Goal: Information Seeking & Learning: Compare options

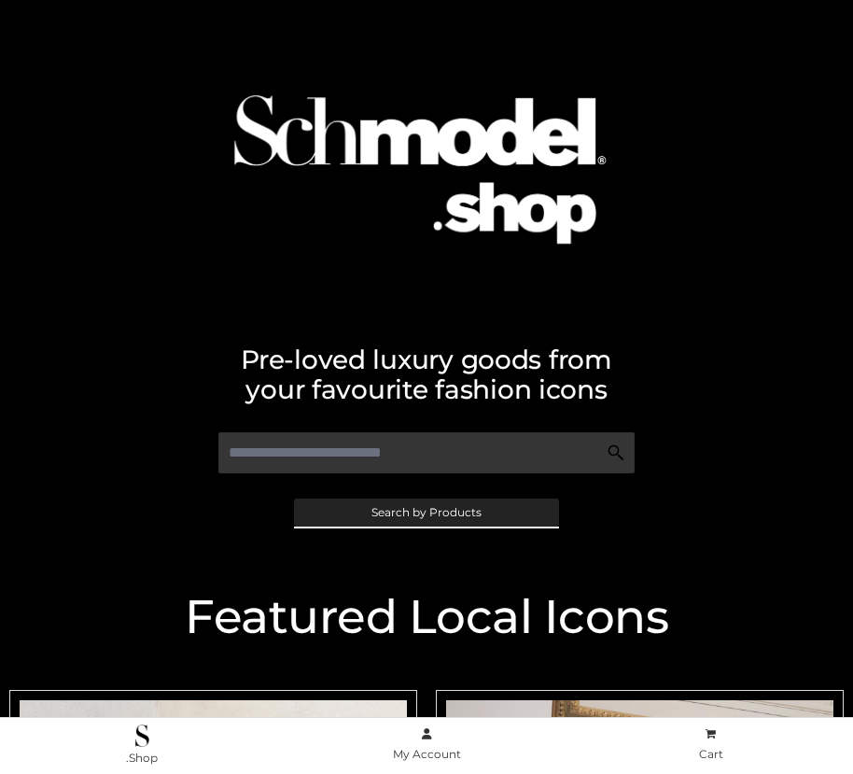
click at [426, 512] on span "Search by Products" at bounding box center [427, 512] width 110 height 11
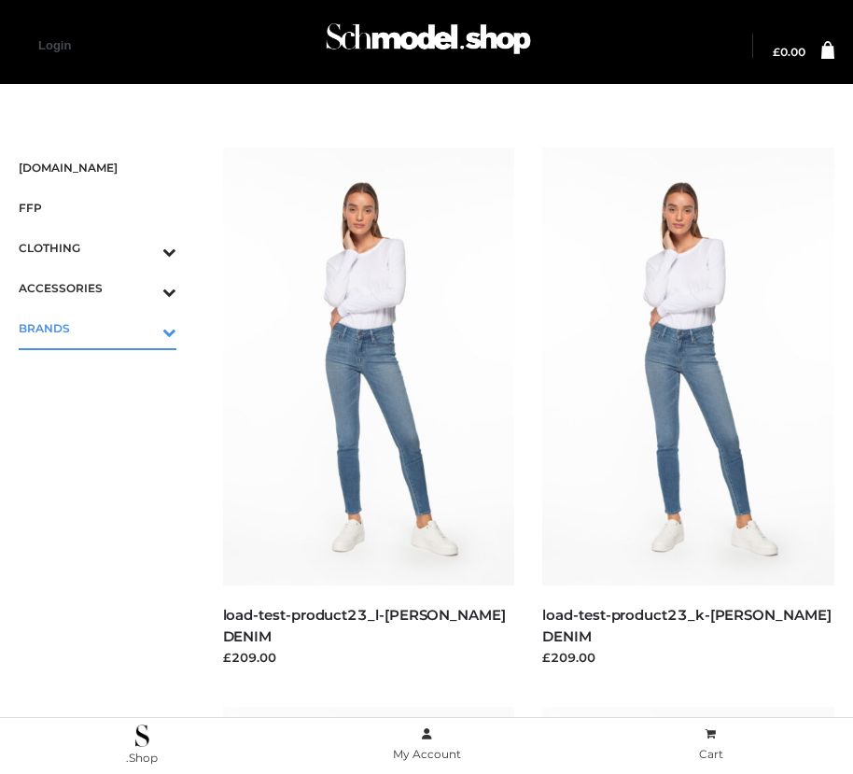
click at [143, 328] on icon "Toggle Submenu" at bounding box center [71, 331] width 209 height 21
click at [106, 368] on span "OPP SWIMWEAR" at bounding box center [106, 368] width 139 height 21
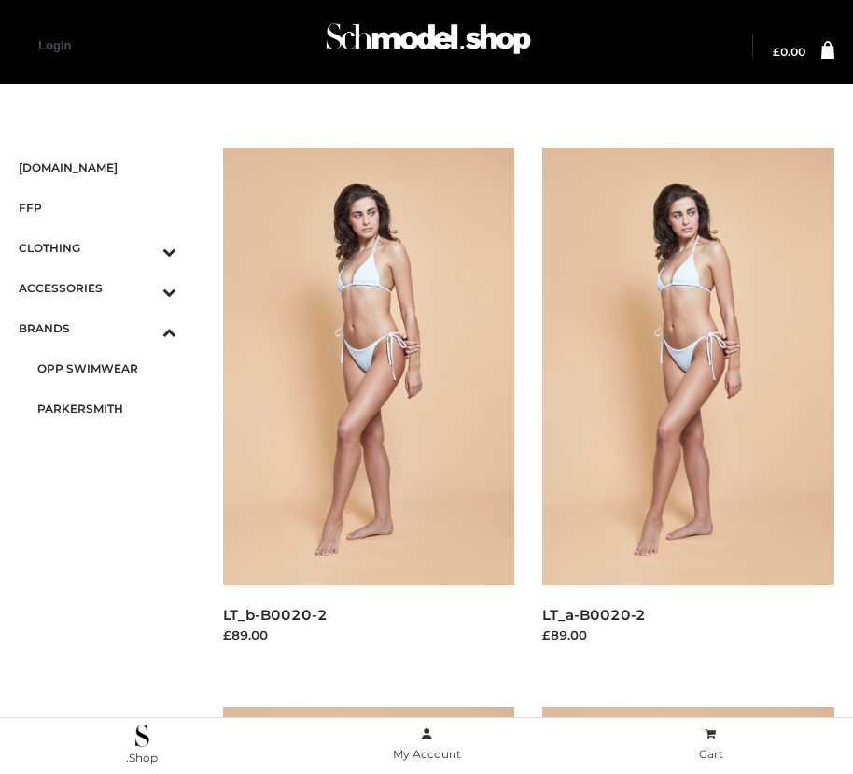
scroll to position [1699, 0]
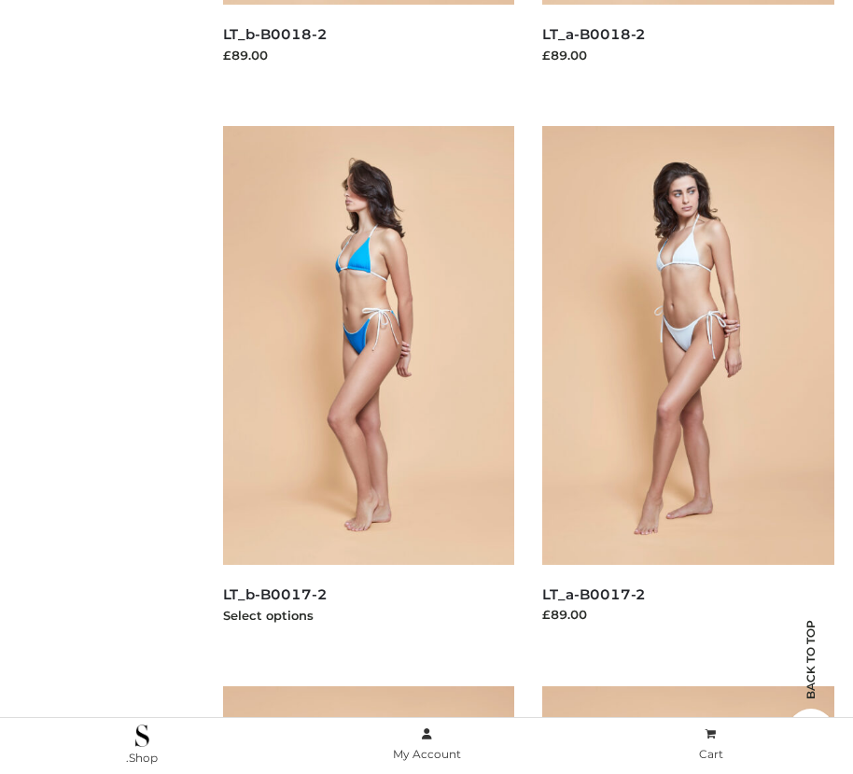
click at [368, 387] on img at bounding box center [369, 345] width 292 height 438
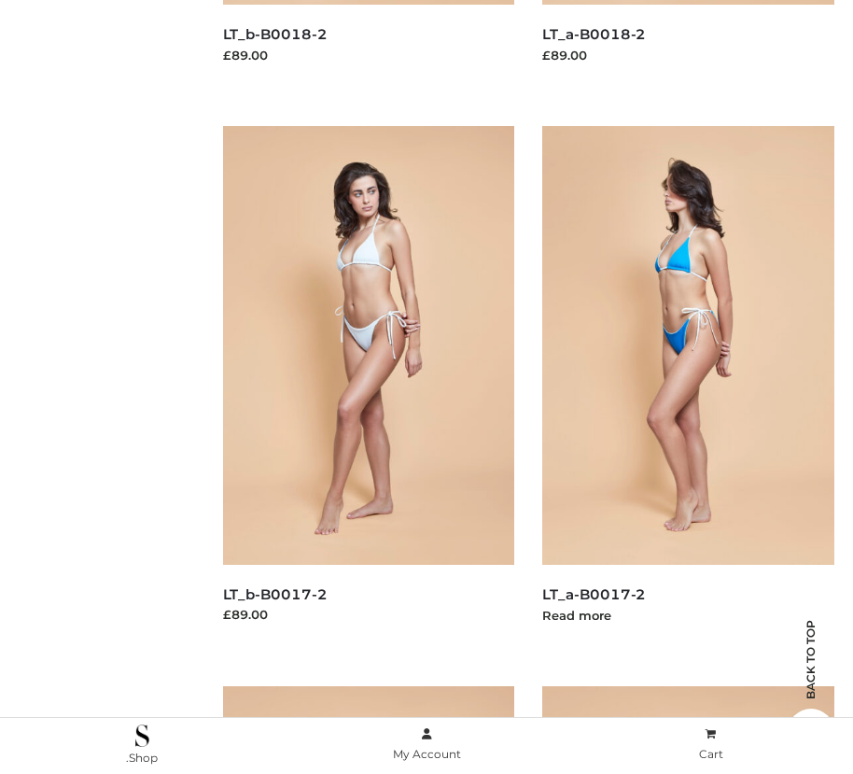
click at [688, 387] on img at bounding box center [688, 345] width 292 height 438
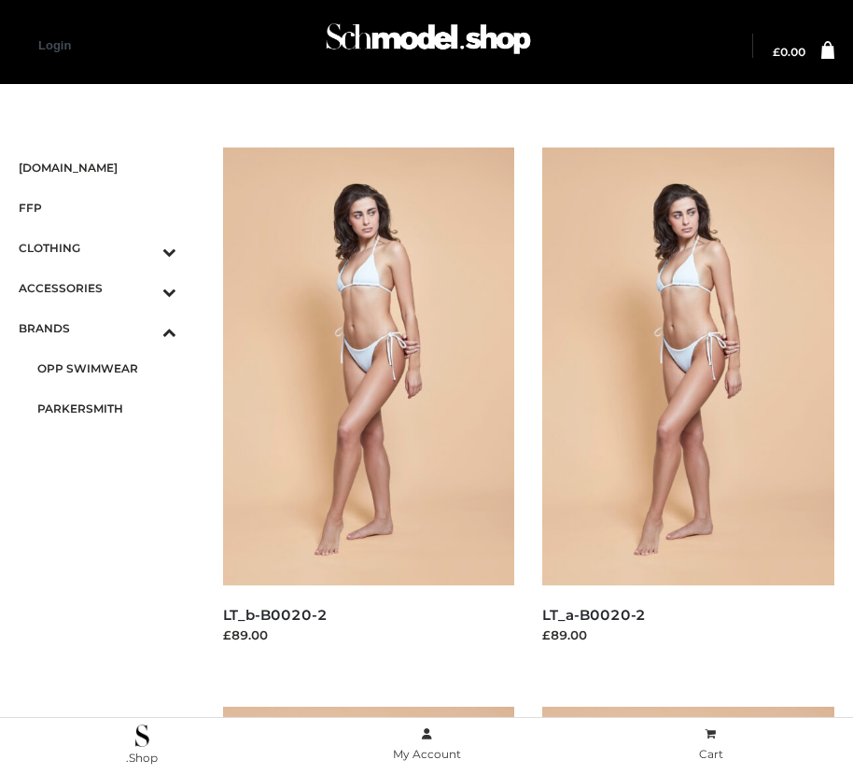
scroll to position [2260, 0]
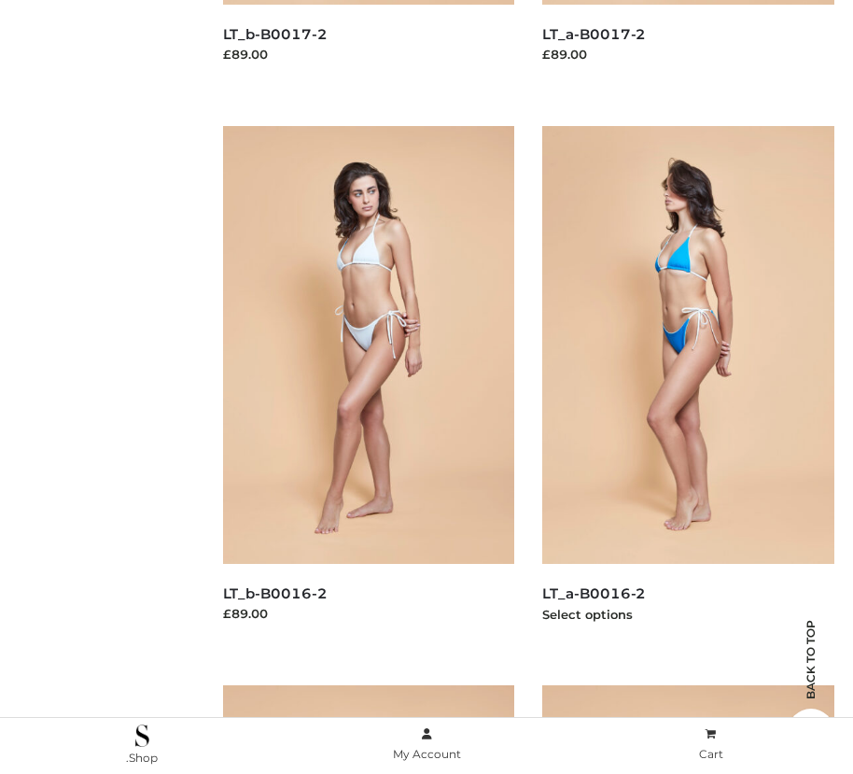
click at [688, 387] on img at bounding box center [688, 345] width 292 height 438
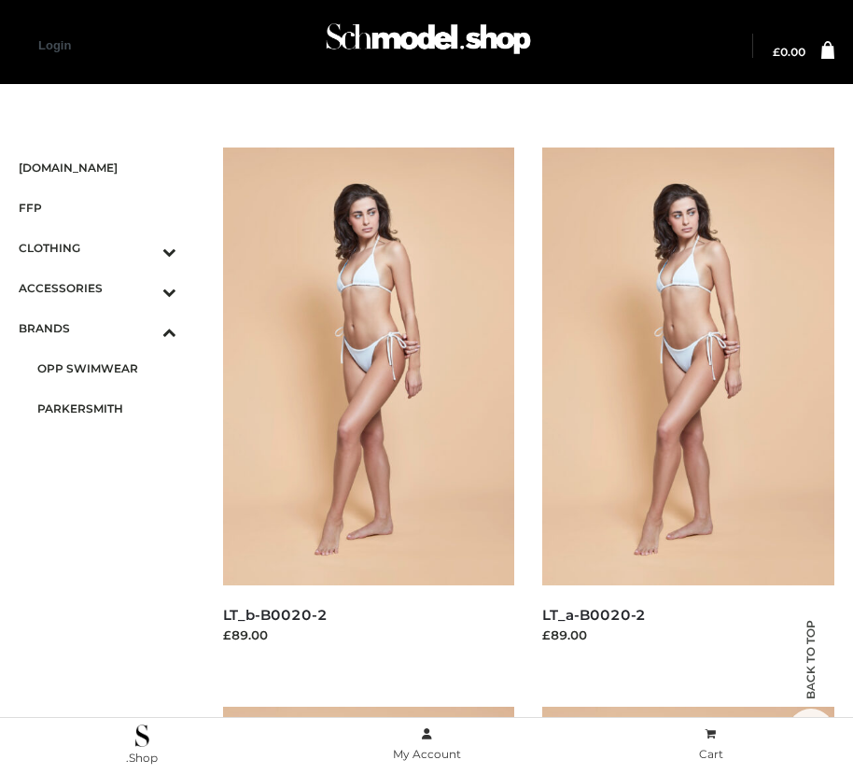
scroll to position [581, 0]
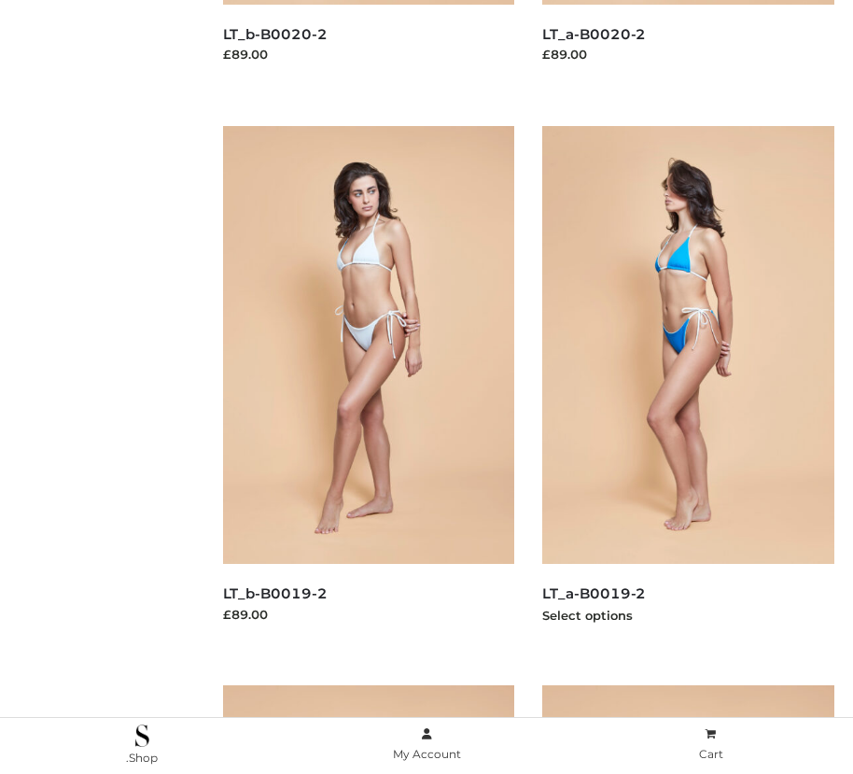
click at [688, 387] on img at bounding box center [688, 345] width 292 height 438
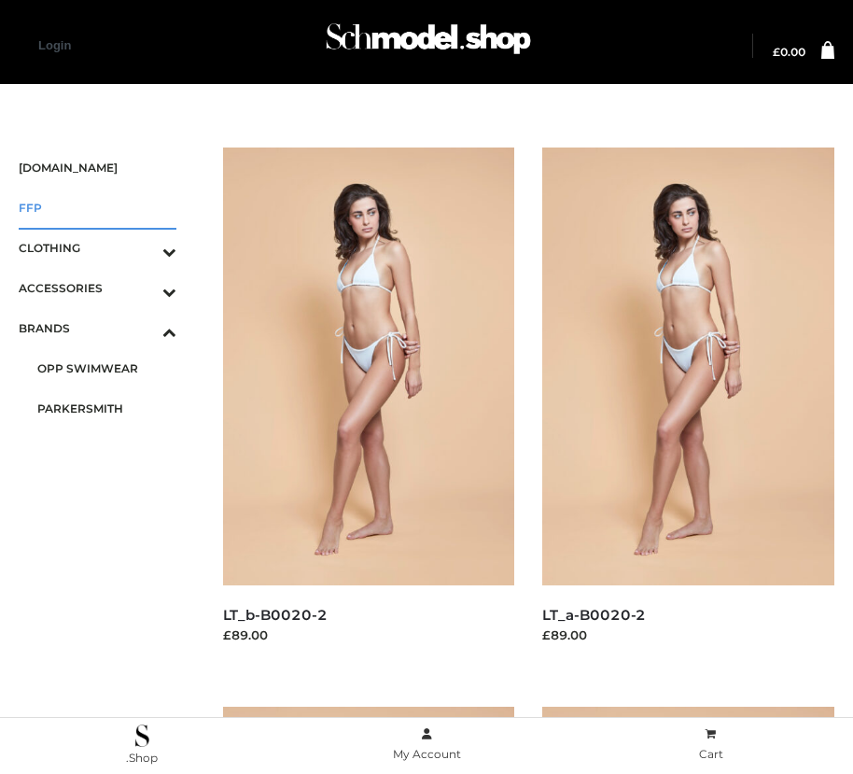
click at [97, 207] on span "FFP" at bounding box center [98, 207] width 158 height 21
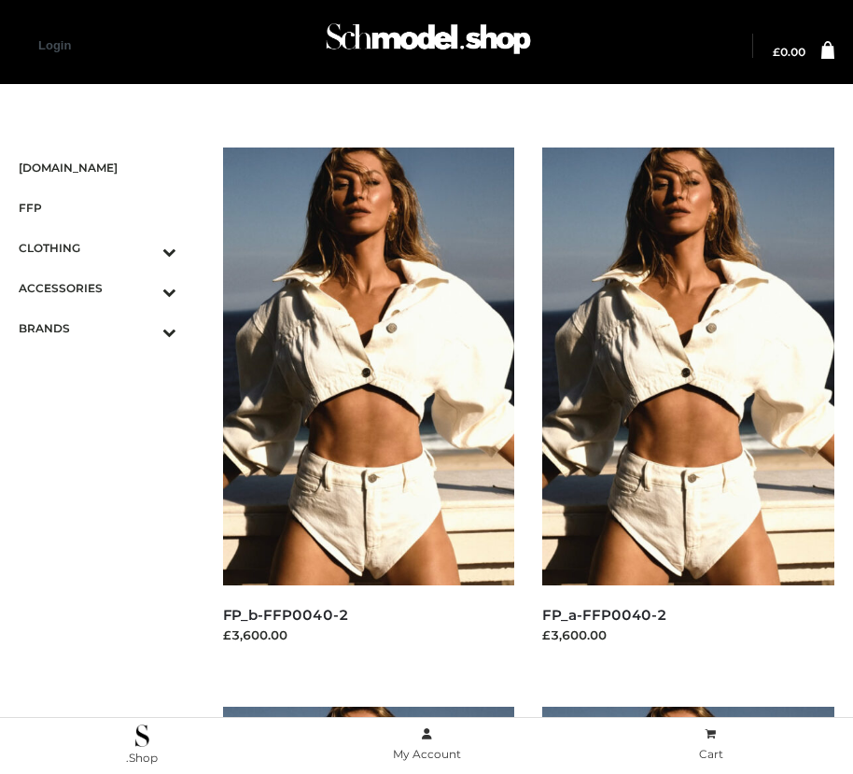
scroll to position [581, 0]
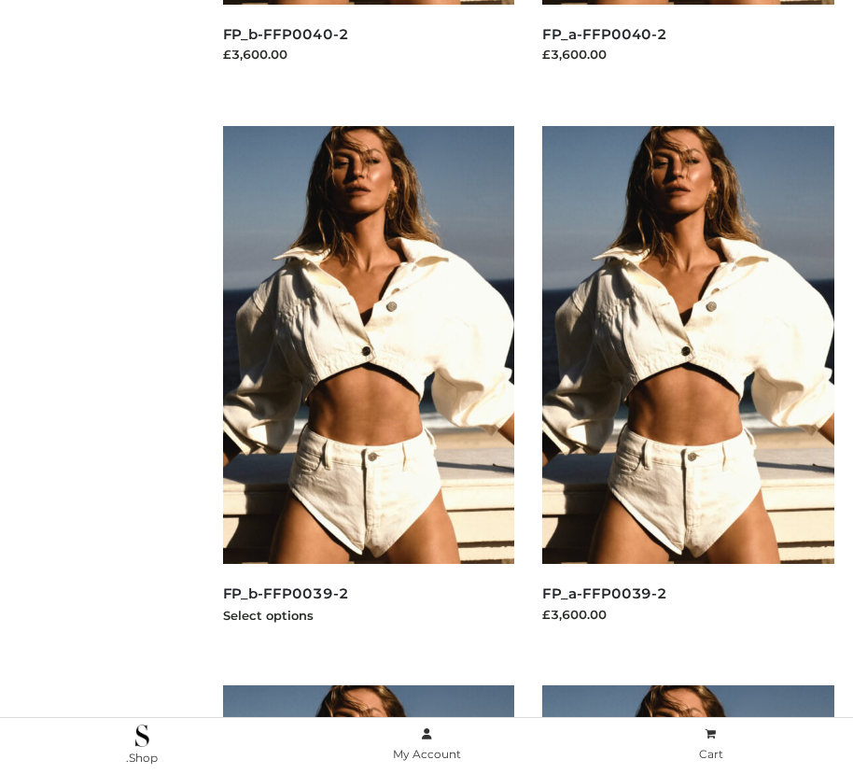
click at [368, 387] on img at bounding box center [369, 345] width 292 height 438
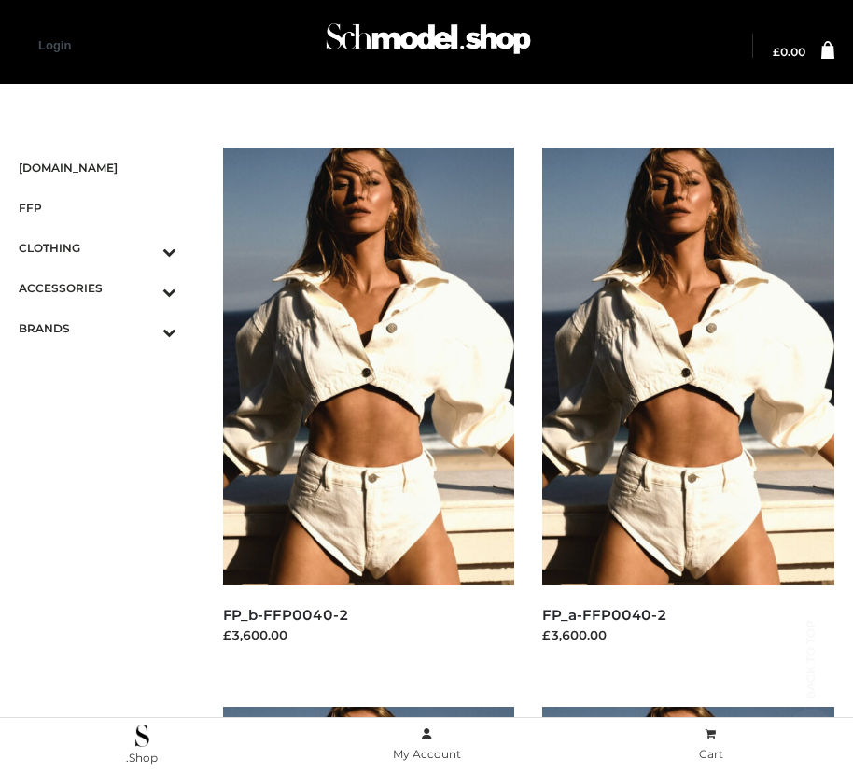
scroll to position [1699, 0]
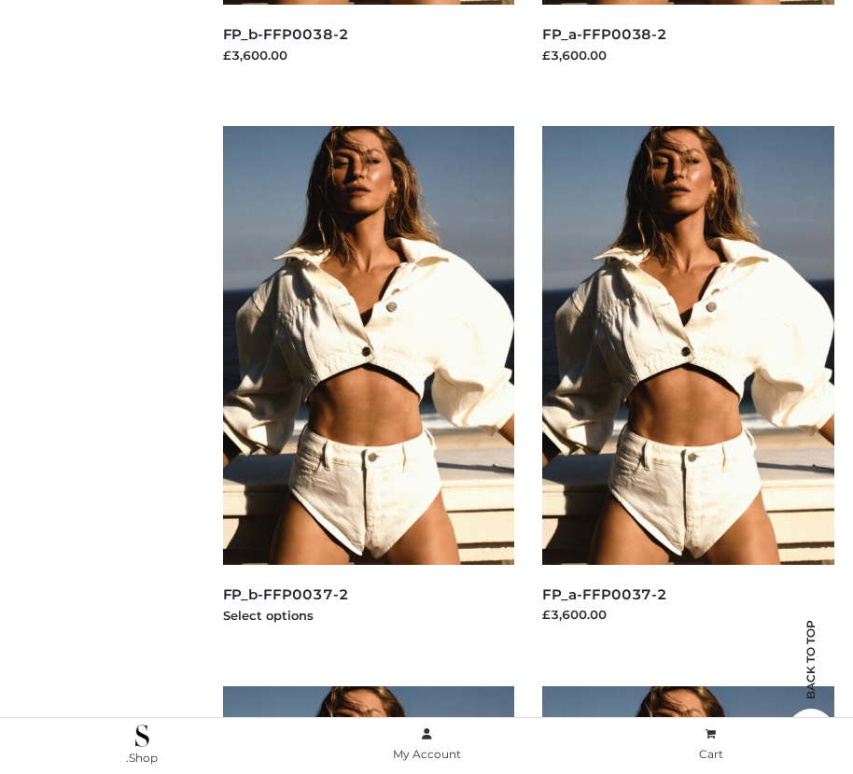
click at [368, 387] on img at bounding box center [369, 345] width 292 height 438
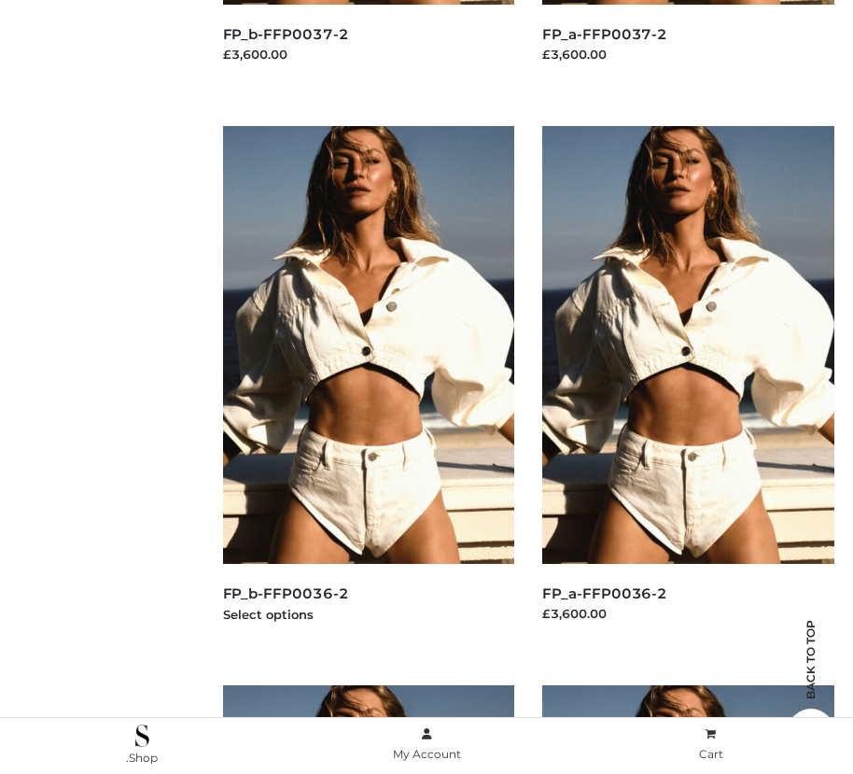
click at [368, 387] on img at bounding box center [369, 345] width 292 height 438
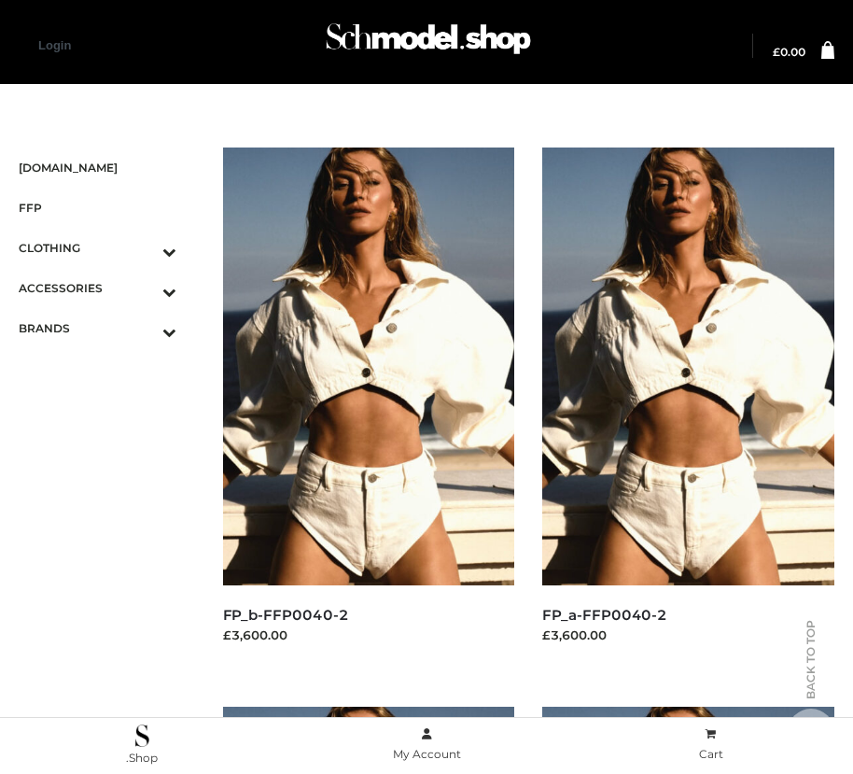
scroll to position [2819, 0]
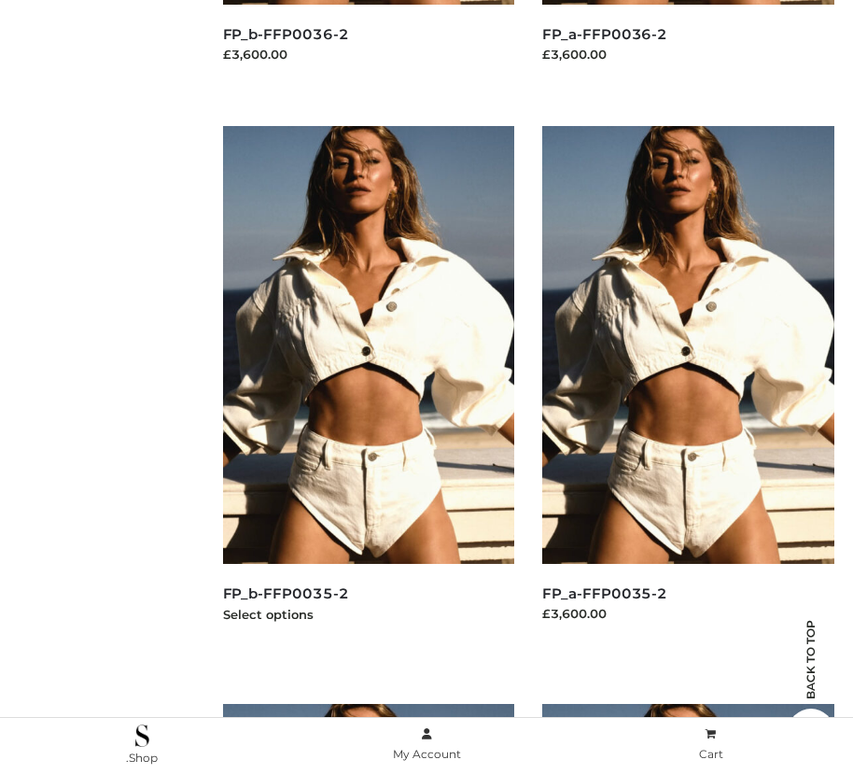
click at [368, 387] on img at bounding box center [369, 345] width 292 height 438
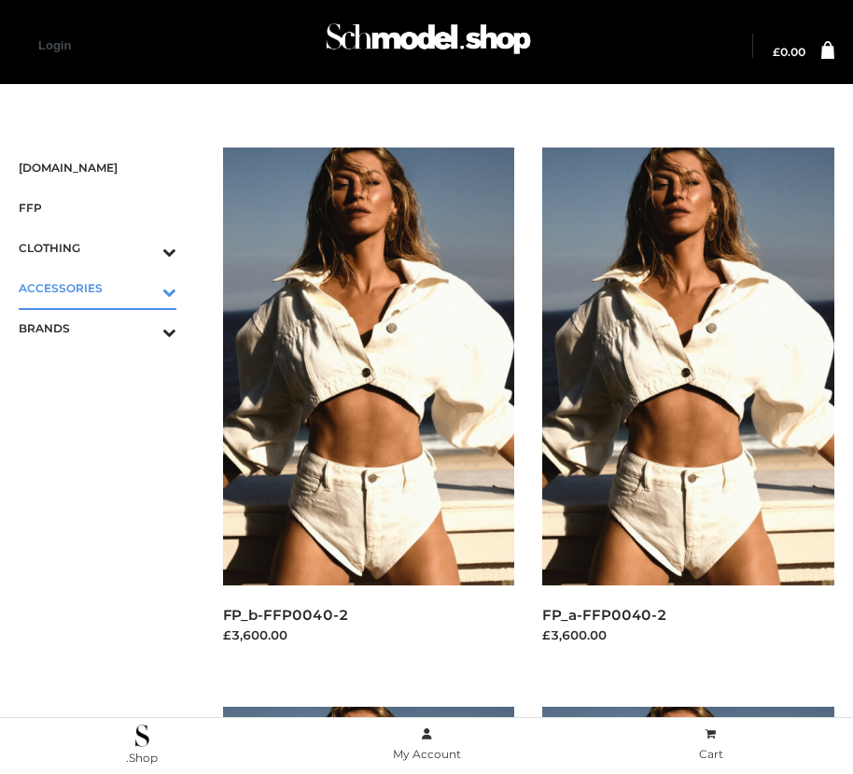
click at [143, 288] on icon "Toggle Submenu" at bounding box center [71, 291] width 209 height 21
click at [106, 368] on span "JEWELRY" at bounding box center [106, 368] width 139 height 21
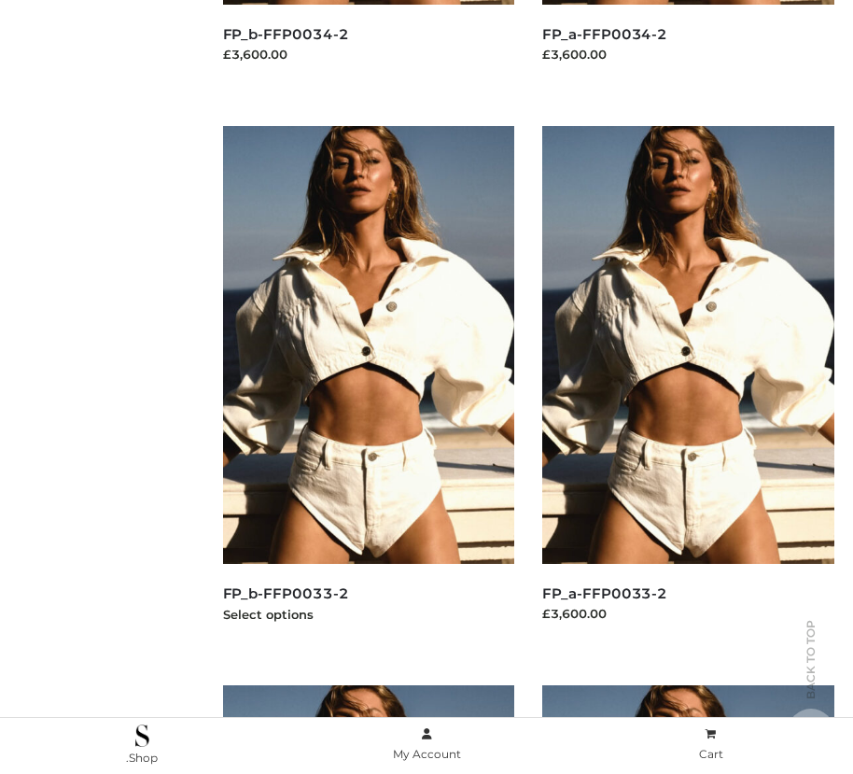
click at [368, 387] on img at bounding box center [369, 345] width 292 height 438
click at [688, 387] on img at bounding box center [688, 345] width 292 height 438
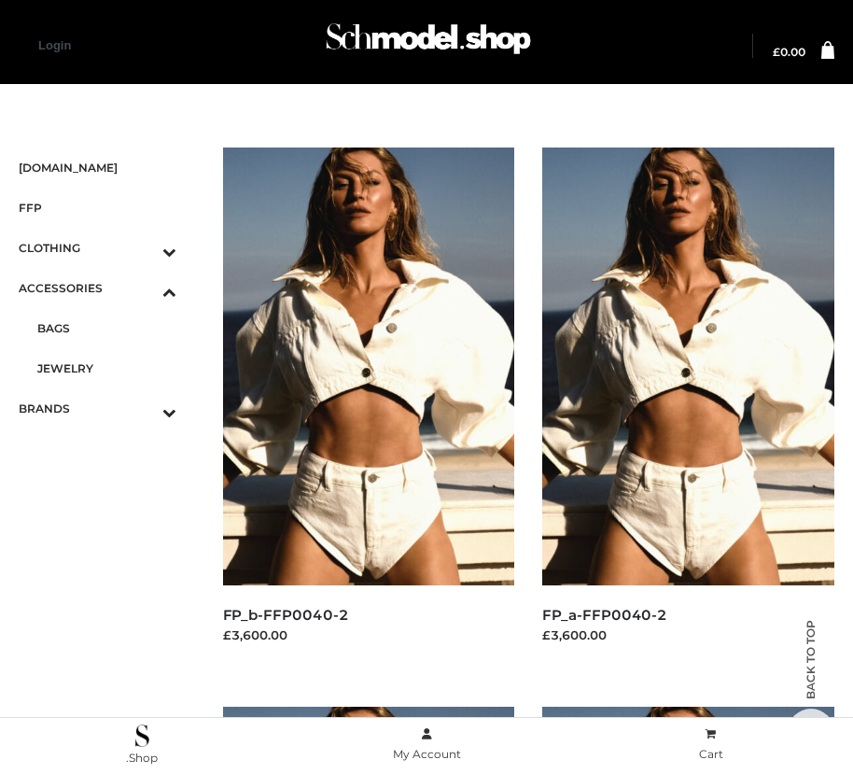
scroll to position [1699, 0]
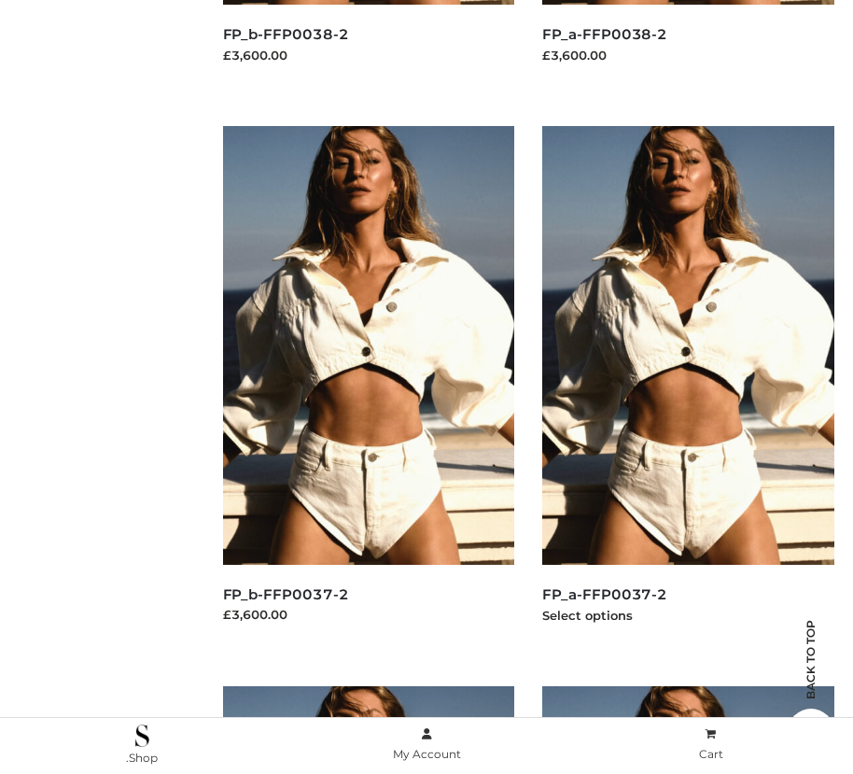
click at [688, 387] on img at bounding box center [688, 345] width 292 height 438
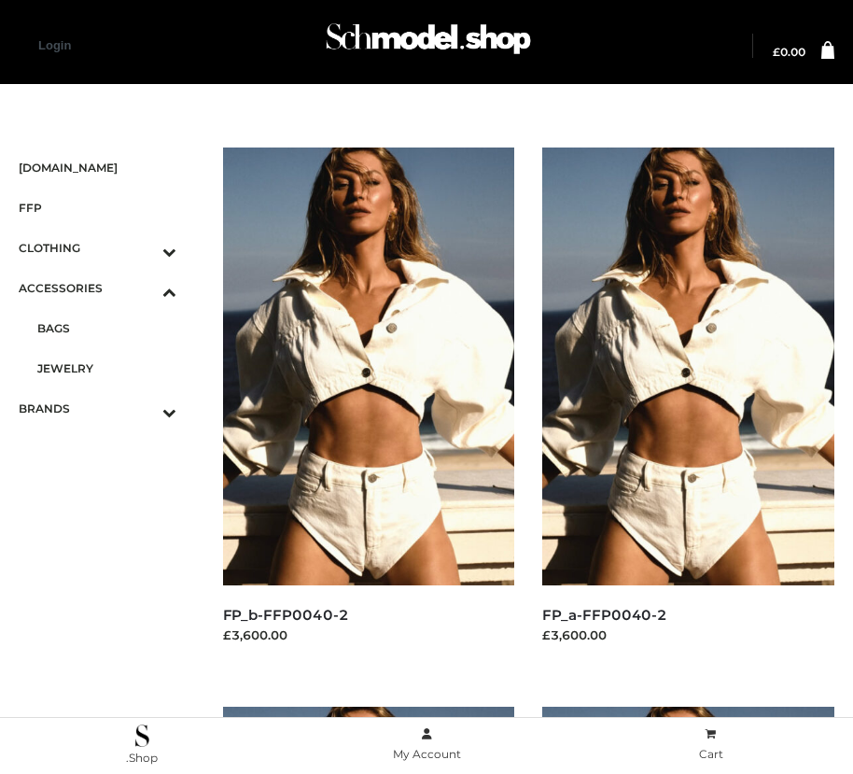
scroll to position [2819, 0]
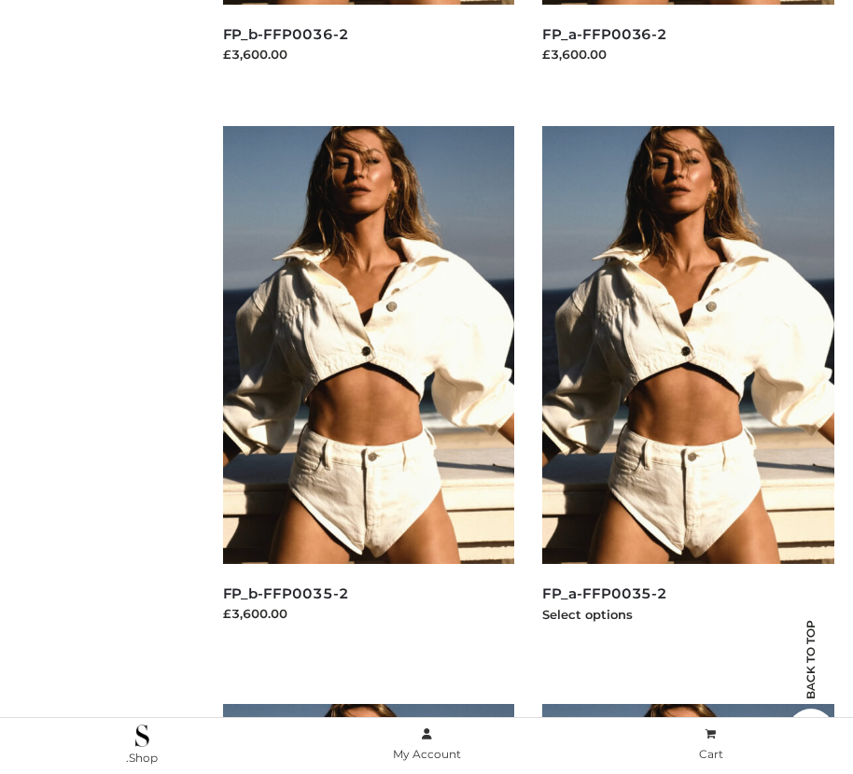
click at [688, 387] on img at bounding box center [688, 345] width 292 height 438
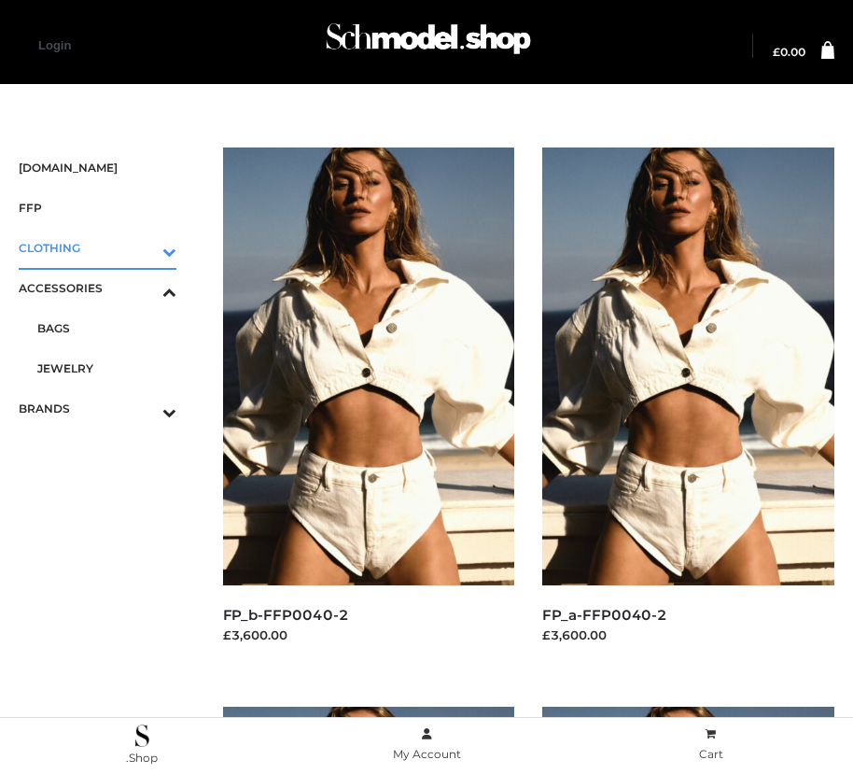
click at [143, 247] on icon "Toggle Submenu" at bounding box center [71, 251] width 209 height 21
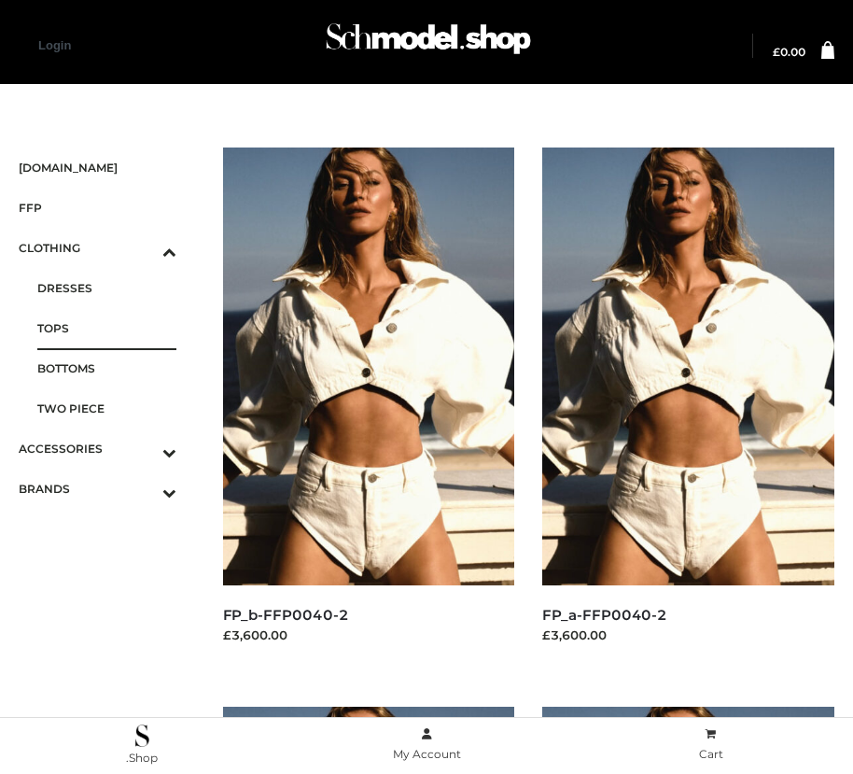
click at [106, 328] on span "TOPS" at bounding box center [106, 327] width 139 height 21
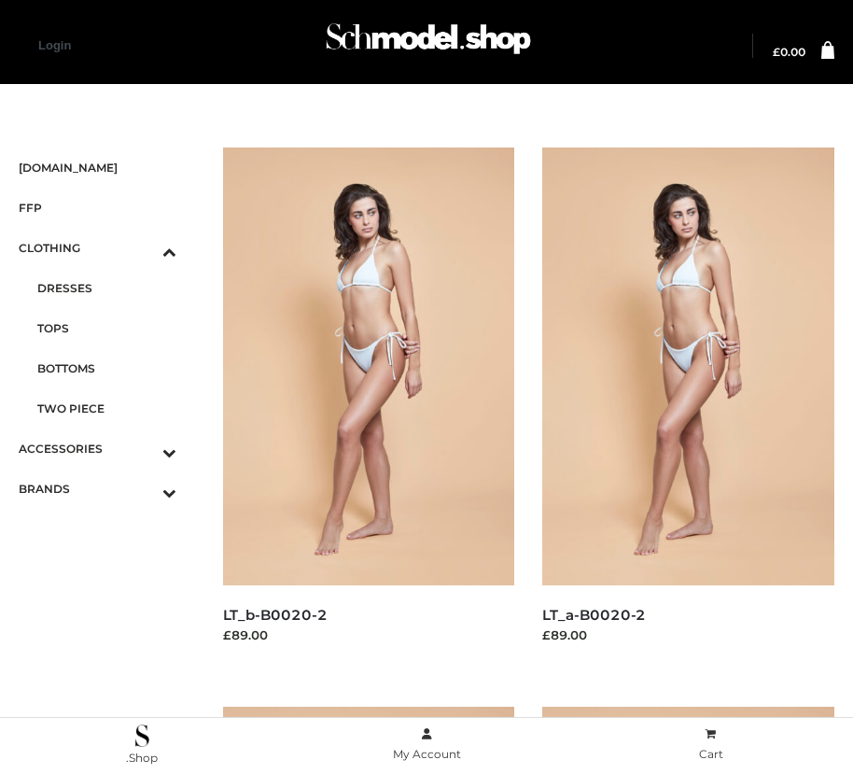
scroll to position [21, 0]
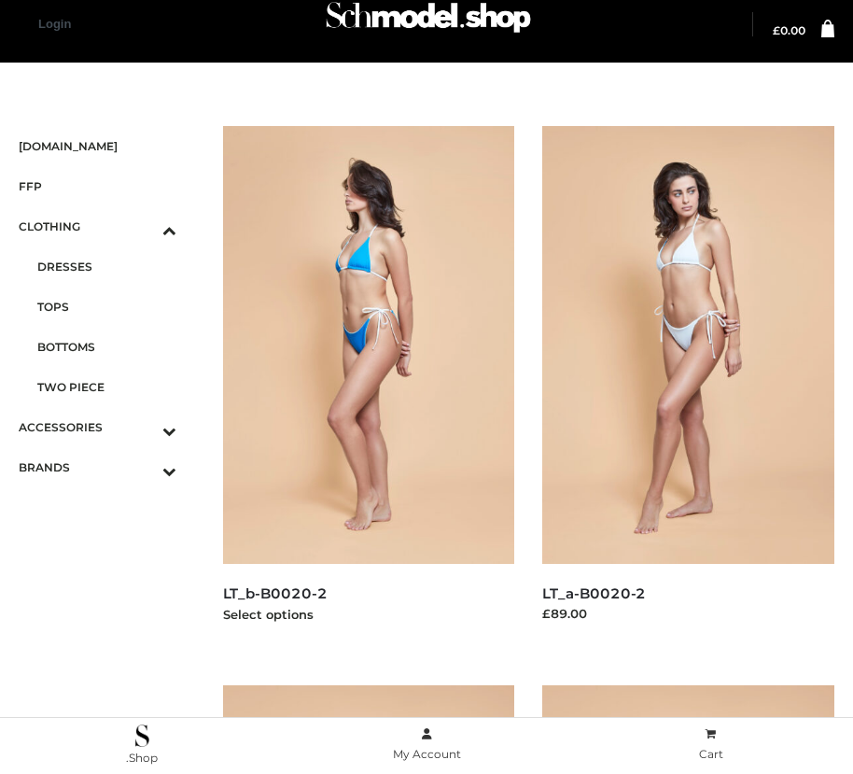
click at [368, 387] on img at bounding box center [369, 345] width 292 height 438
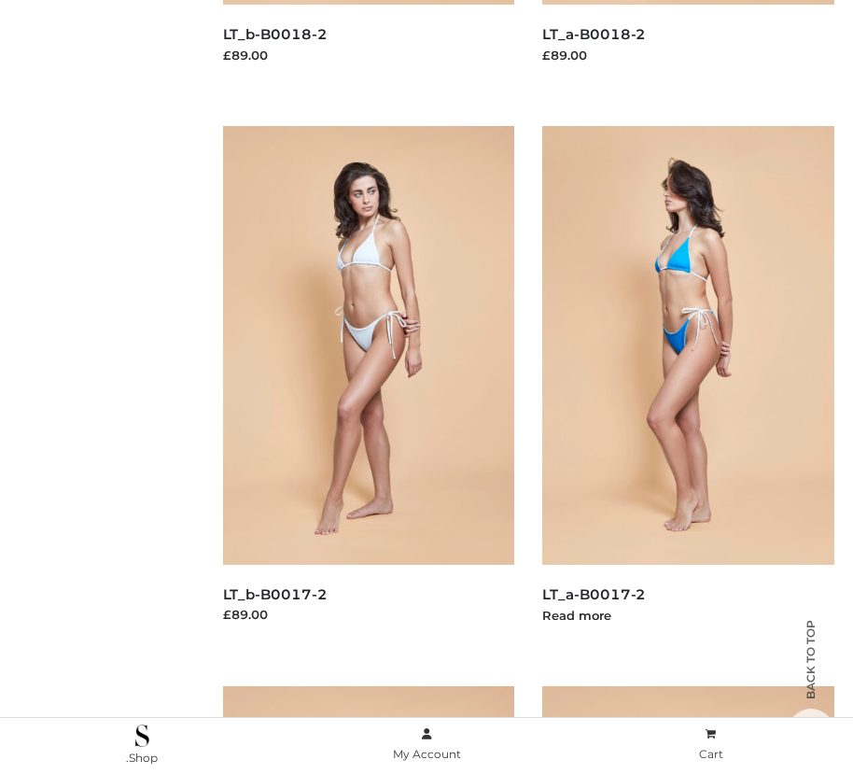
click at [688, 387] on img at bounding box center [688, 345] width 292 height 438
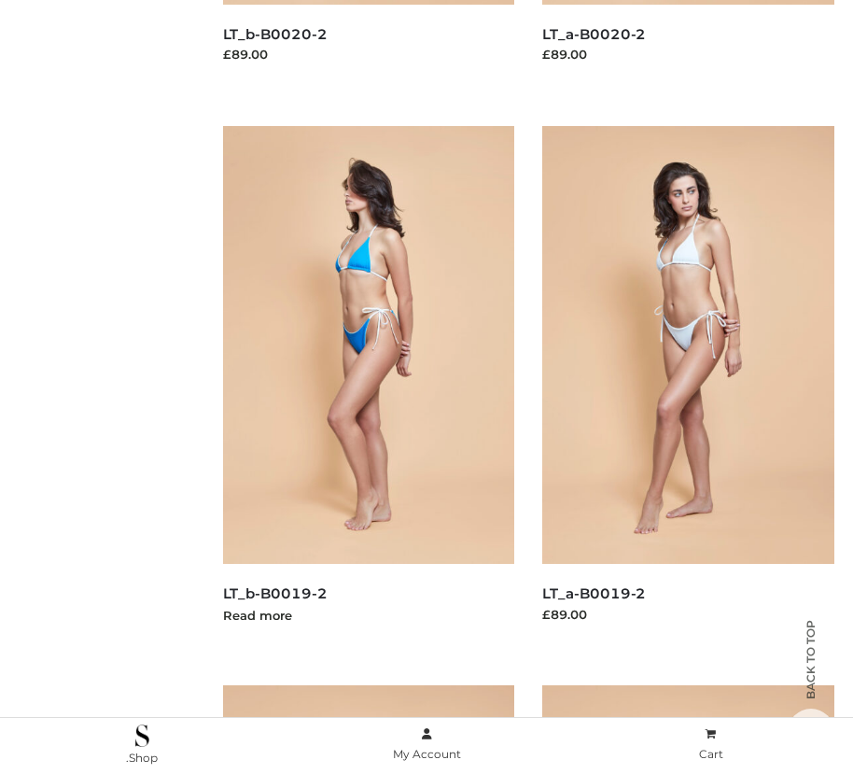
click at [368, 387] on img at bounding box center [369, 345] width 292 height 438
